Goal: Information Seeking & Learning: Learn about a topic

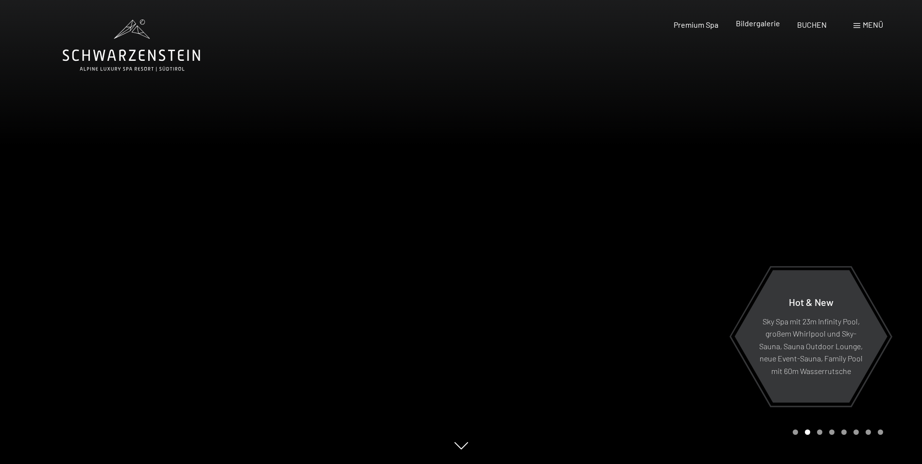
click at [770, 20] on span "Bildergalerie" at bounding box center [758, 22] width 44 height 9
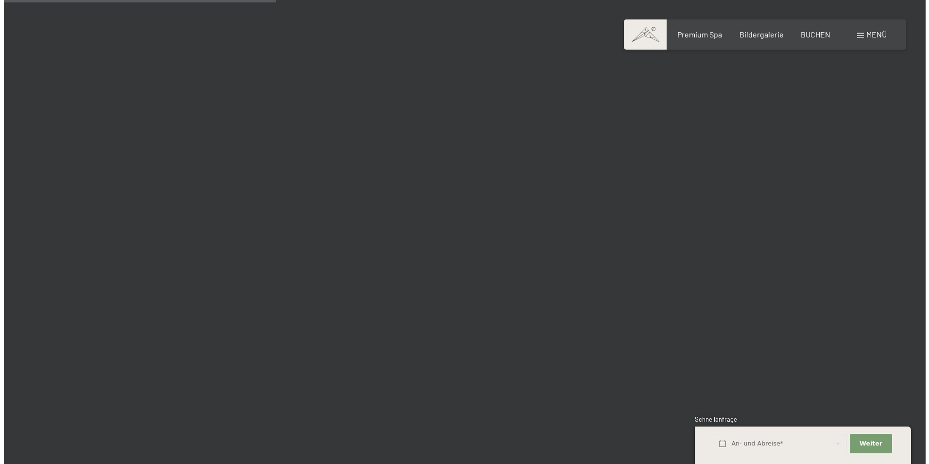
scroll to position [3645, 0]
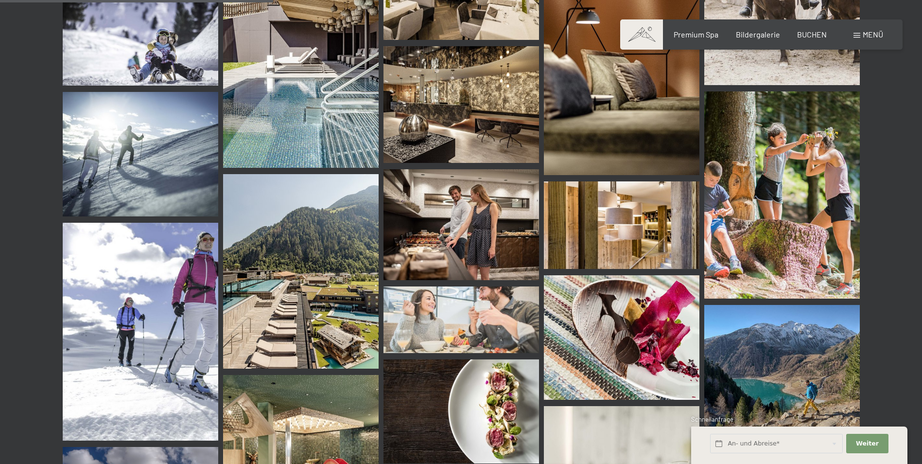
click at [854, 35] on div "Menü" at bounding box center [869, 34] width 30 height 11
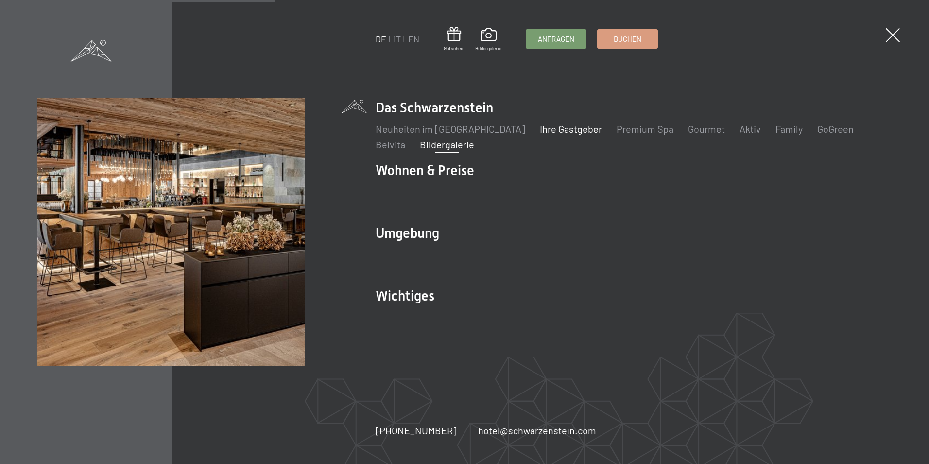
click at [572, 128] on link "Ihre Gastgeber" at bounding box center [571, 129] width 62 height 12
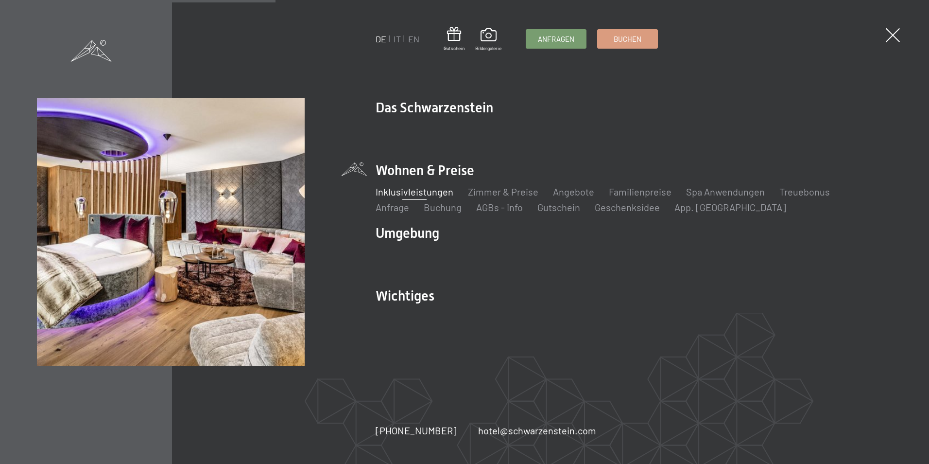
click at [421, 197] on link "Inklusivleistungen" at bounding box center [415, 192] width 78 height 12
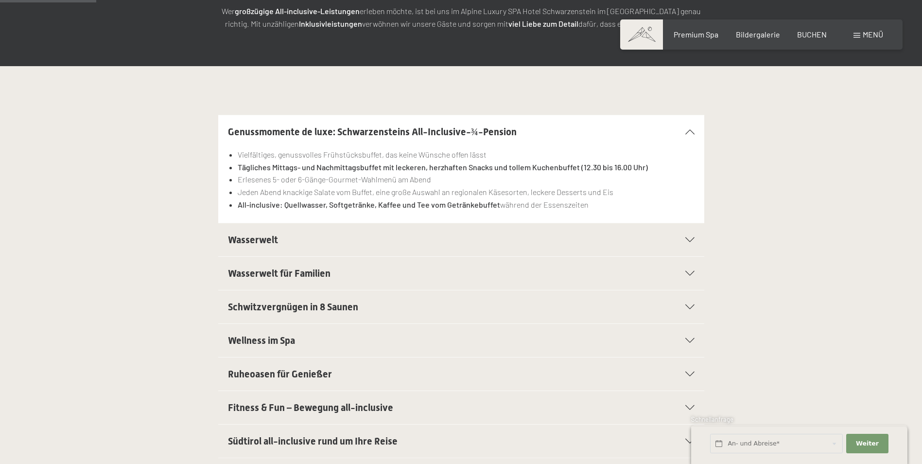
scroll to position [194, 0]
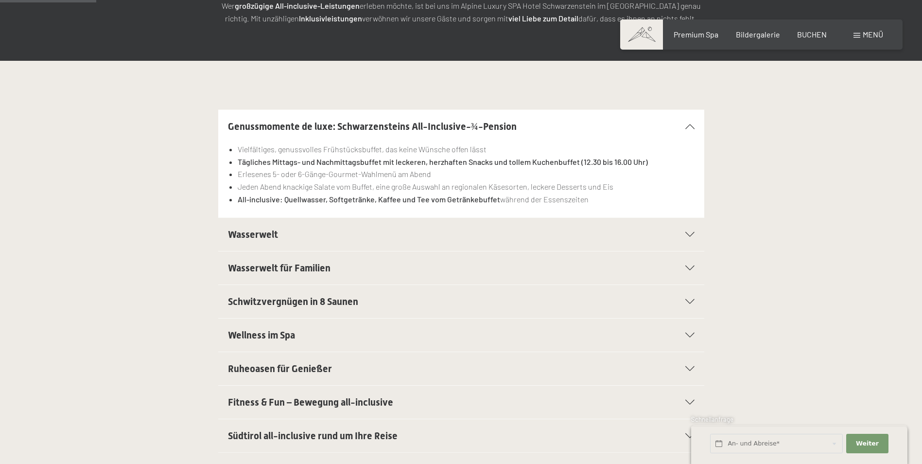
click at [688, 402] on icon at bounding box center [689, 402] width 9 height 5
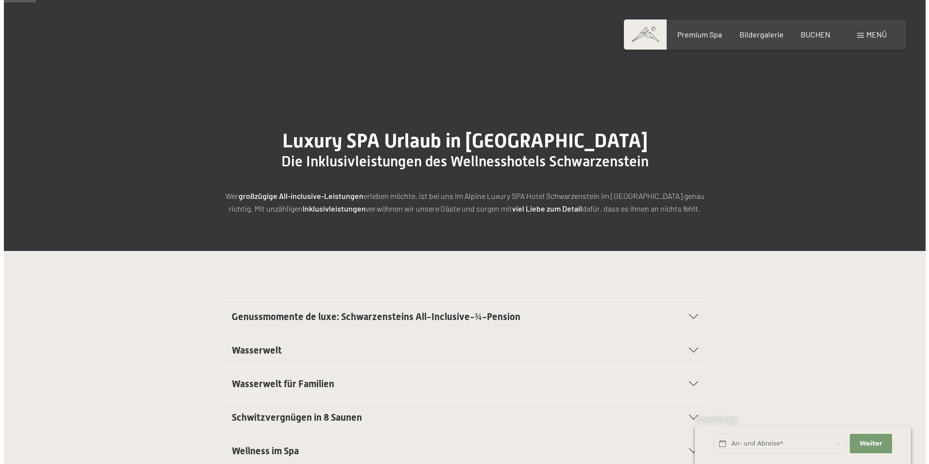
scroll to position [0, 0]
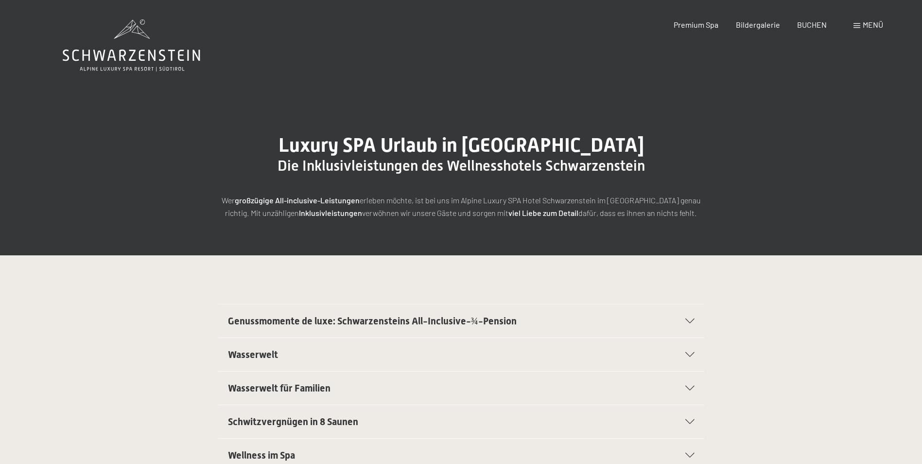
click at [860, 24] on div "Menü" at bounding box center [869, 24] width 30 height 11
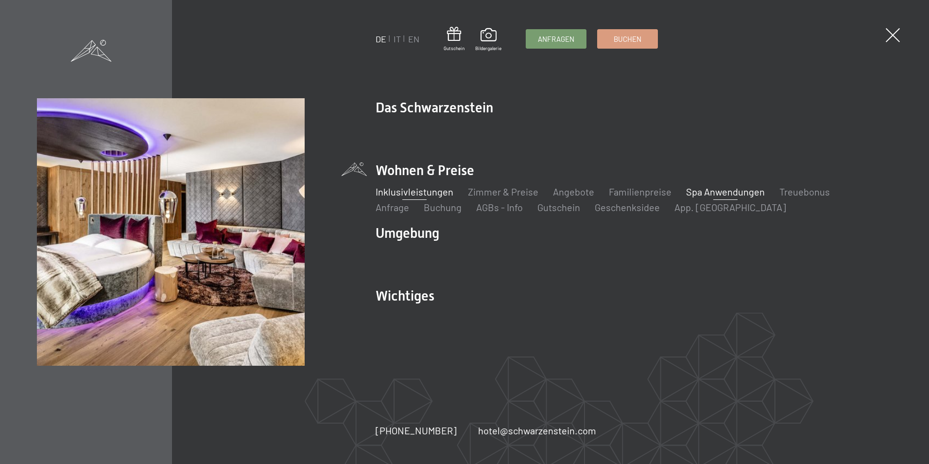
click at [722, 193] on link "Spa Anwendungen" at bounding box center [725, 192] width 79 height 12
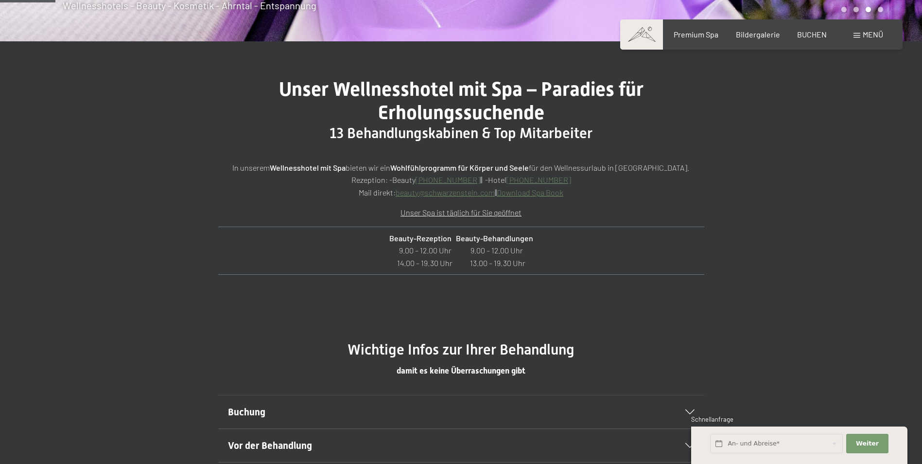
scroll to position [486, 0]
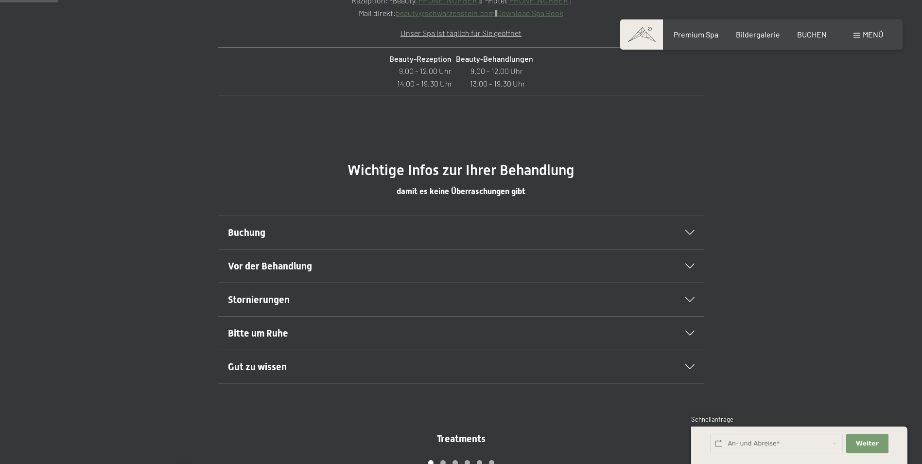
click at [690, 232] on icon at bounding box center [689, 232] width 9 height 5
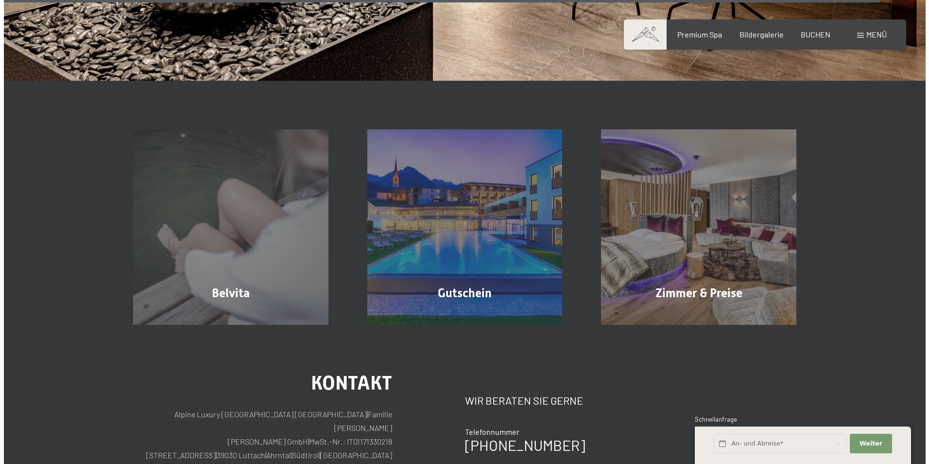
scroll to position [7437, 0]
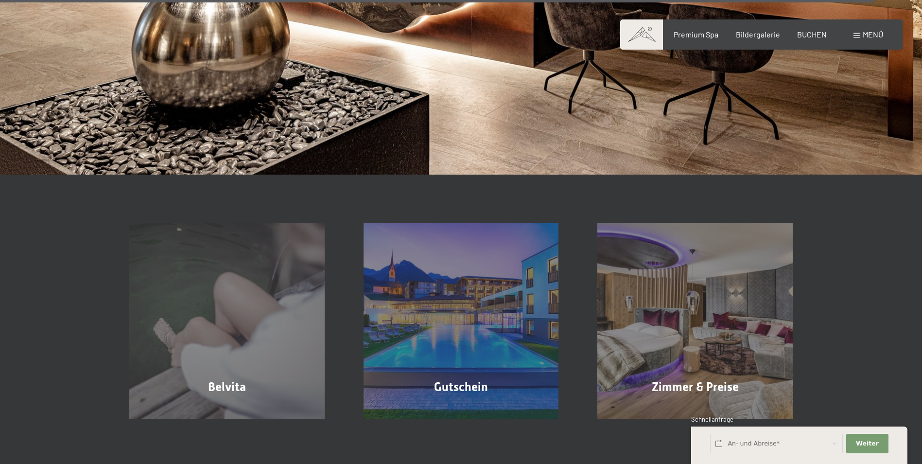
click at [870, 33] on span "Menü" at bounding box center [873, 34] width 20 height 9
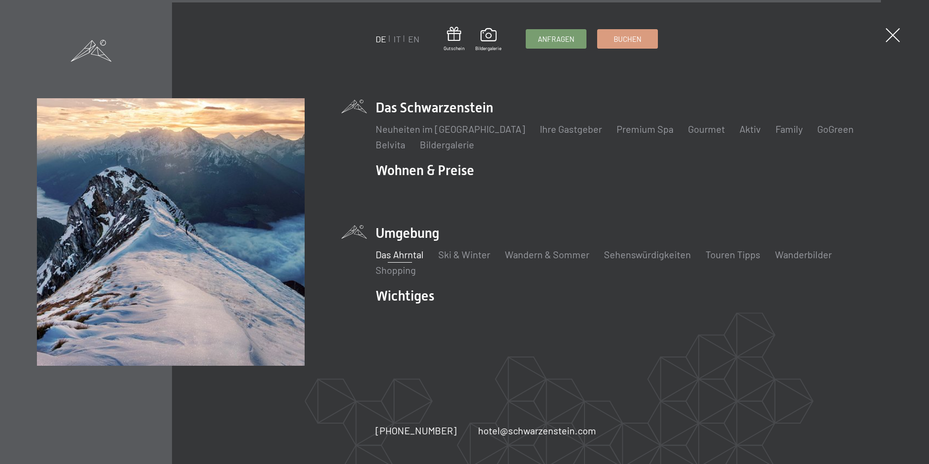
click at [410, 255] on link "Das Ahrntal" at bounding box center [400, 254] width 48 height 12
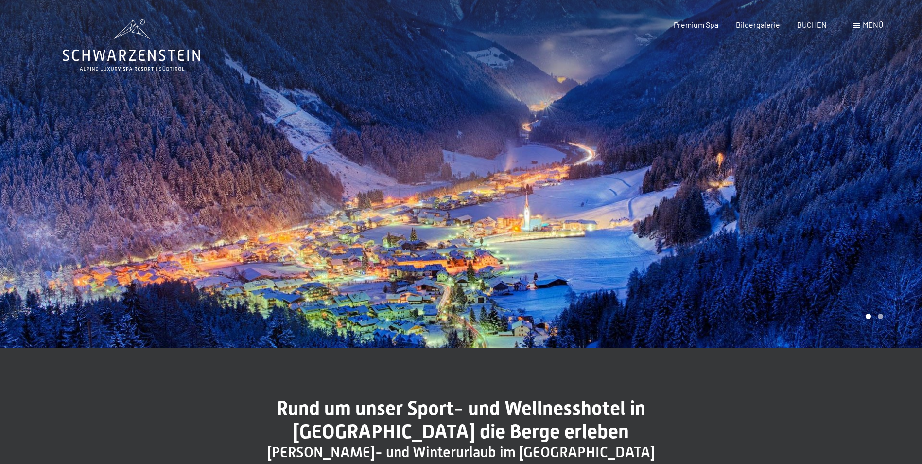
click at [539, 227] on div at bounding box center [691, 174] width 461 height 348
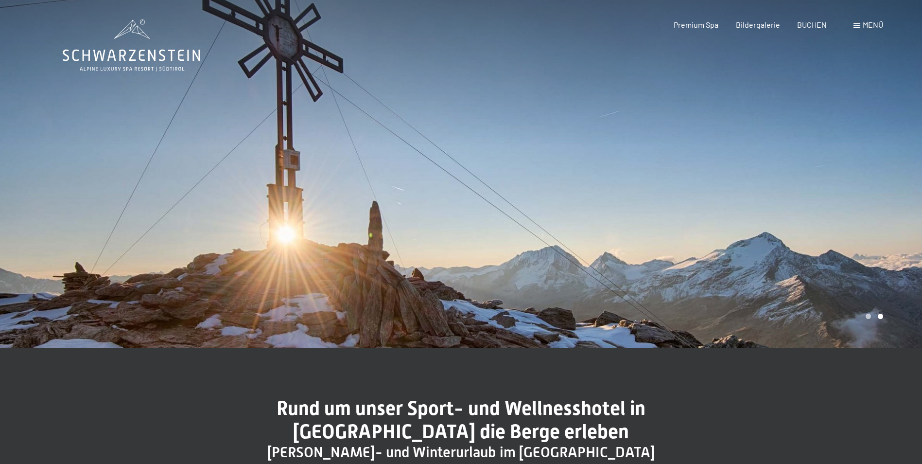
click at [403, 272] on div at bounding box center [230, 174] width 461 height 348
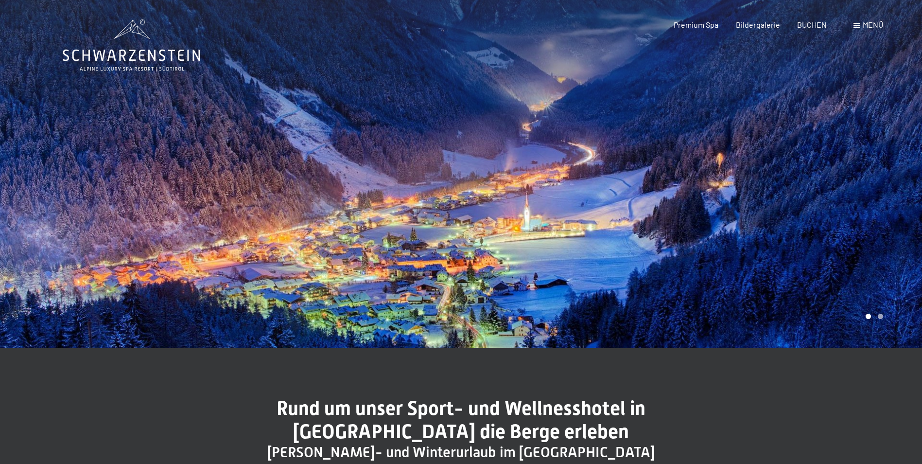
click at [583, 267] on div at bounding box center [691, 174] width 461 height 348
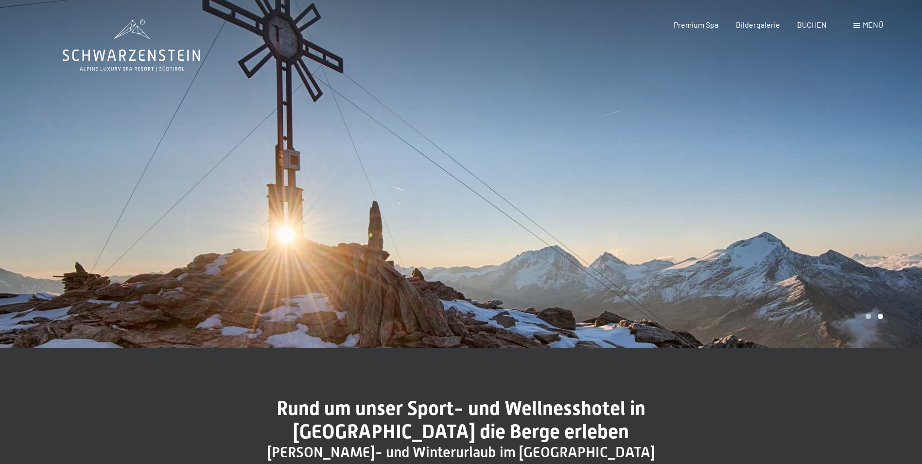
click at [583, 267] on div at bounding box center [691, 174] width 461 height 348
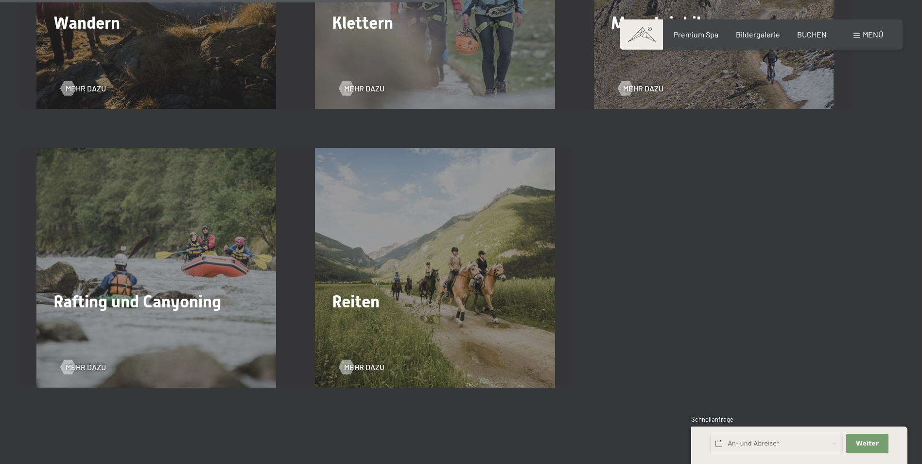
scroll to position [1750, 0]
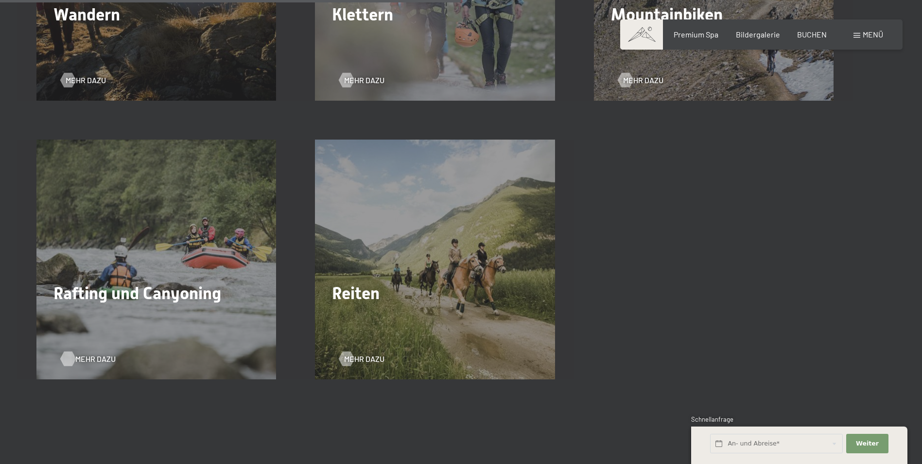
click at [95, 355] on span "Mehr dazu" at bounding box center [95, 358] width 40 height 11
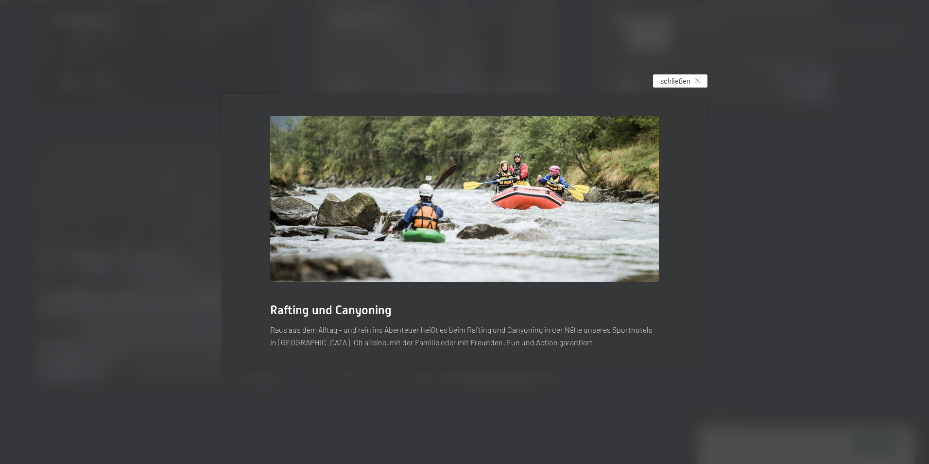
click at [683, 80] on span "schließen" at bounding box center [676, 81] width 30 height 10
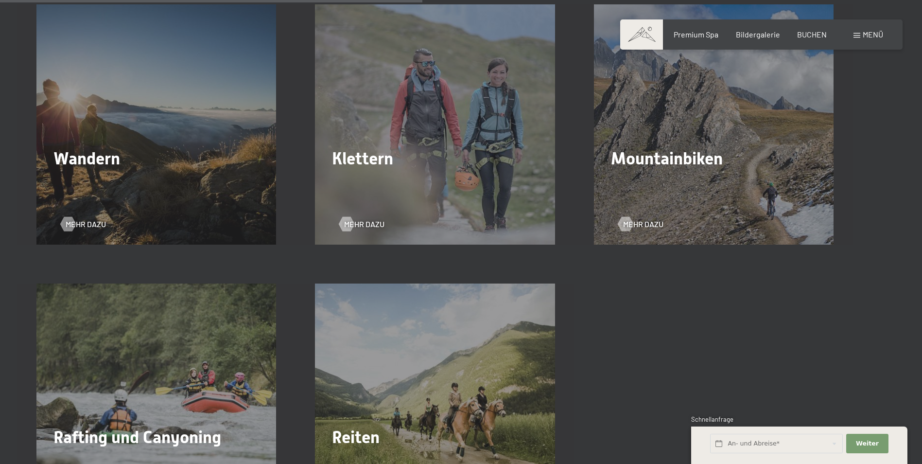
scroll to position [1604, 0]
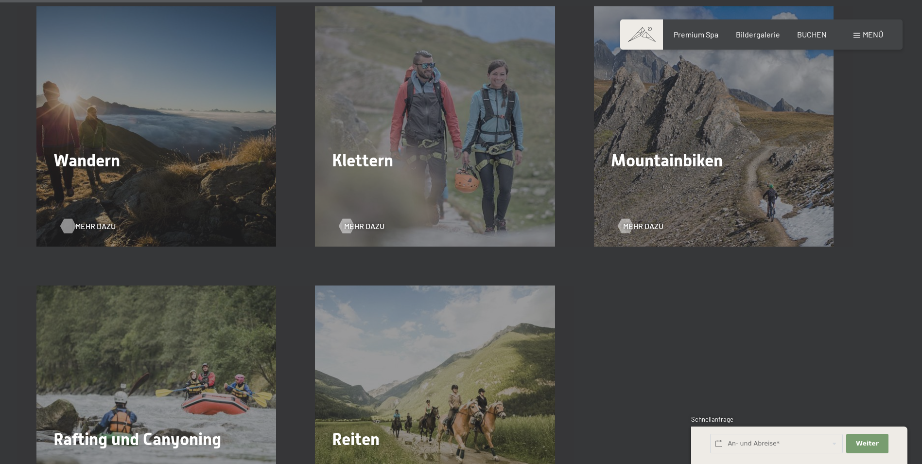
click at [78, 225] on span "Mehr dazu" at bounding box center [95, 226] width 40 height 11
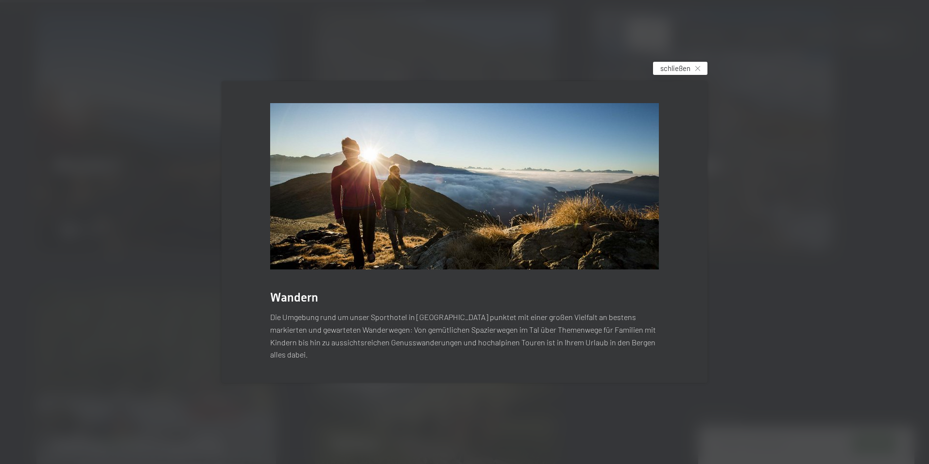
click at [671, 73] on span "schließen" at bounding box center [676, 68] width 30 height 10
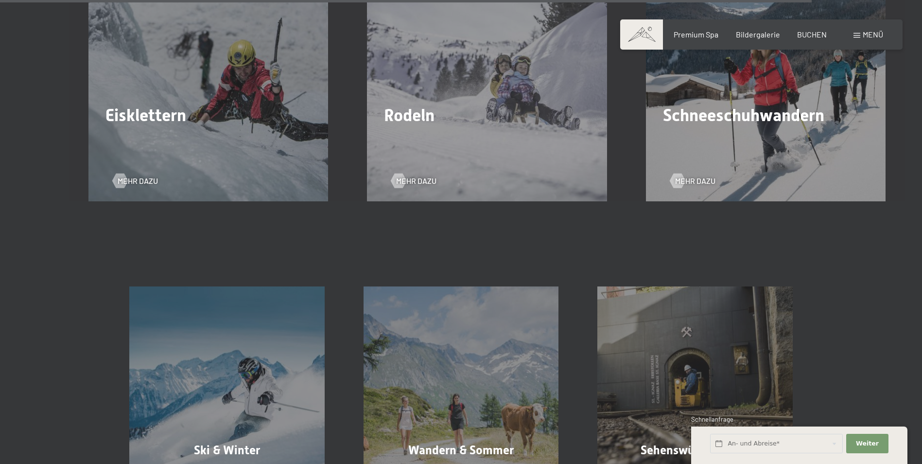
scroll to position [3011, 0]
